Goal: Task Accomplishment & Management: Manage account settings

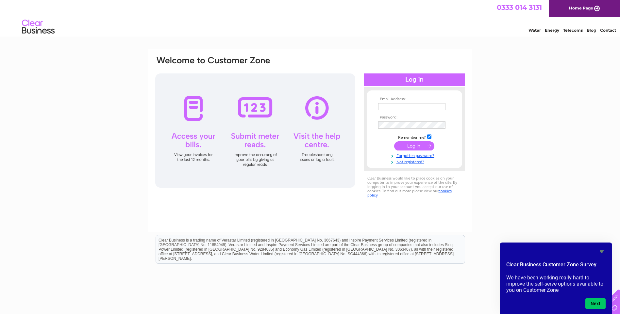
type input "accounts@woolfsons.net"
click at [415, 144] on input "submit" at bounding box center [414, 146] width 40 height 9
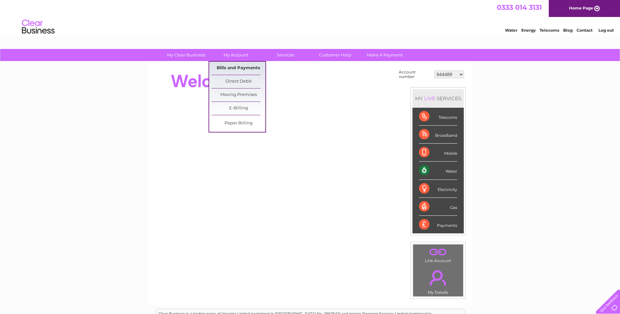
click at [247, 68] on link "Bills and Payments" at bounding box center [238, 68] width 54 height 13
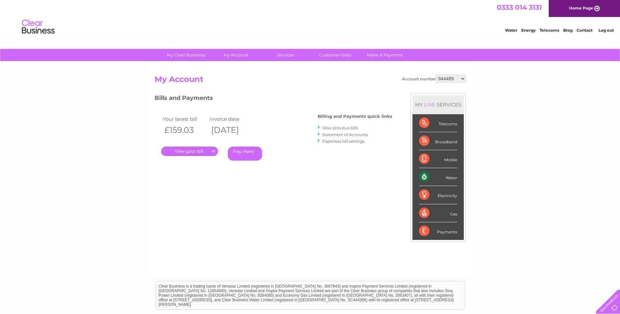
click at [200, 153] on link "." at bounding box center [189, 151] width 57 height 9
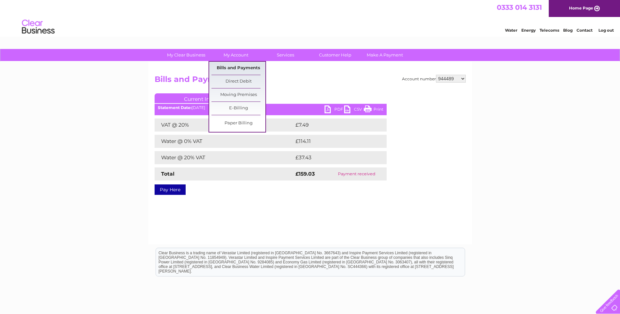
click at [241, 71] on link "Bills and Payments" at bounding box center [238, 68] width 54 height 13
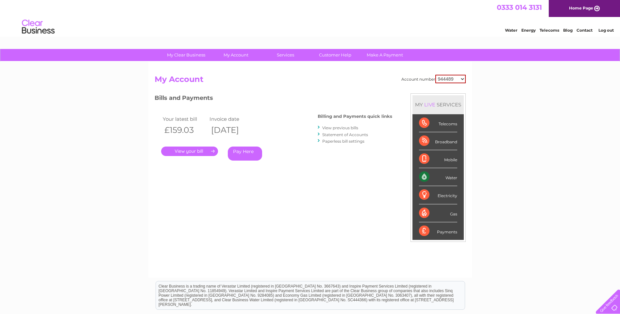
click at [344, 127] on link "View previous bills" at bounding box center [340, 128] width 36 height 5
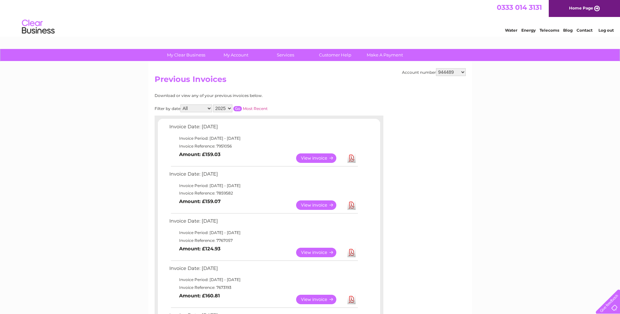
click at [327, 249] on link "View" at bounding box center [320, 252] width 48 height 9
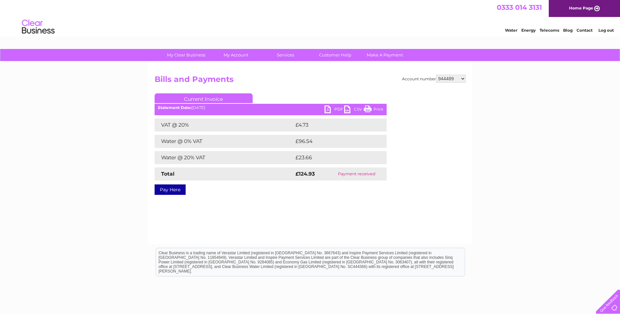
click at [331, 109] on link "PDF" at bounding box center [335, 110] width 20 height 9
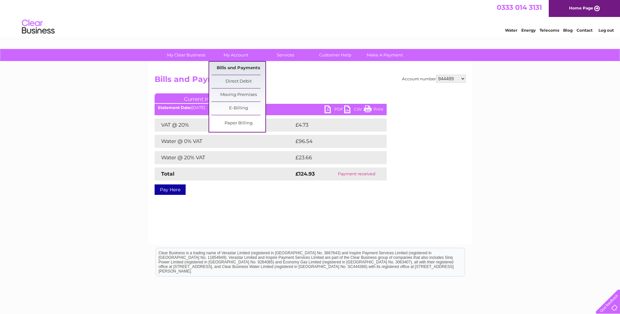
click at [239, 69] on link "Bills and Payments" at bounding box center [238, 68] width 54 height 13
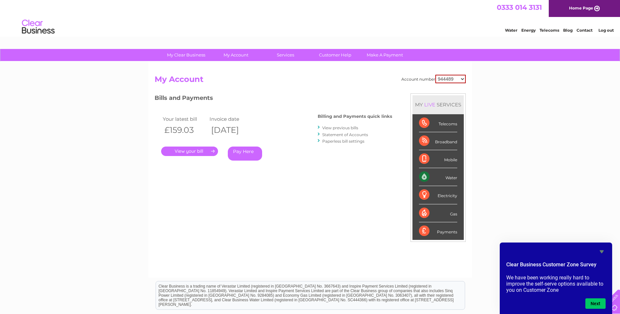
click at [598, 31] on link "Log out" at bounding box center [605, 30] width 15 height 5
